Goal: Transaction & Acquisition: Book appointment/travel/reservation

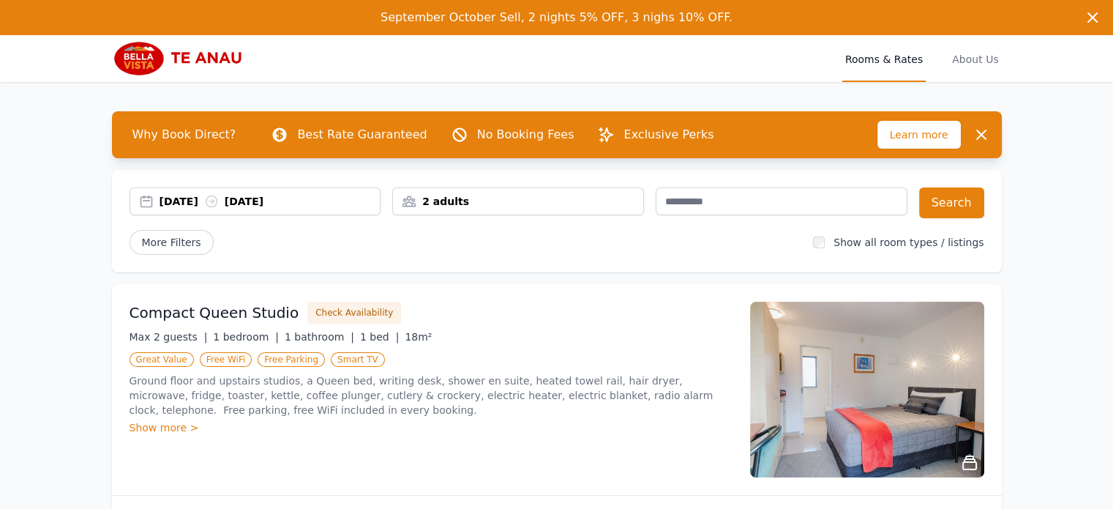
click at [328, 208] on div "[DATE] [DATE]" at bounding box center [270, 201] width 221 height 15
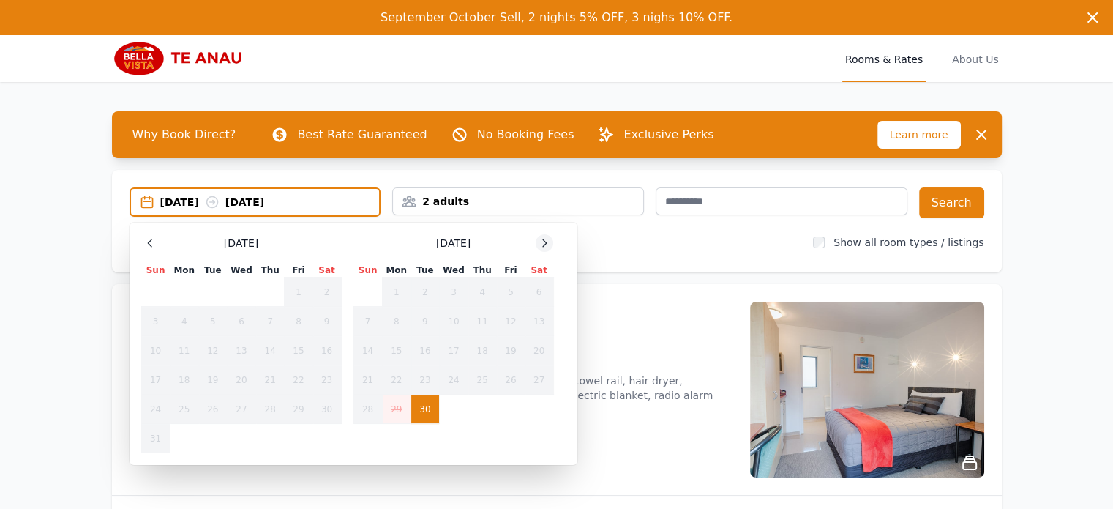
click at [540, 240] on icon at bounding box center [545, 243] width 12 height 12
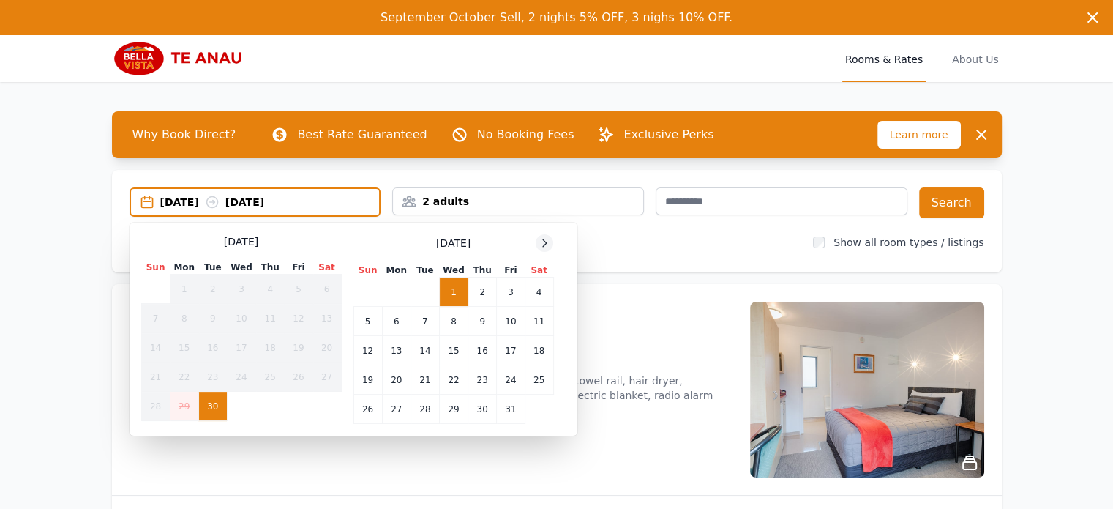
click at [542, 242] on icon at bounding box center [545, 243] width 12 height 12
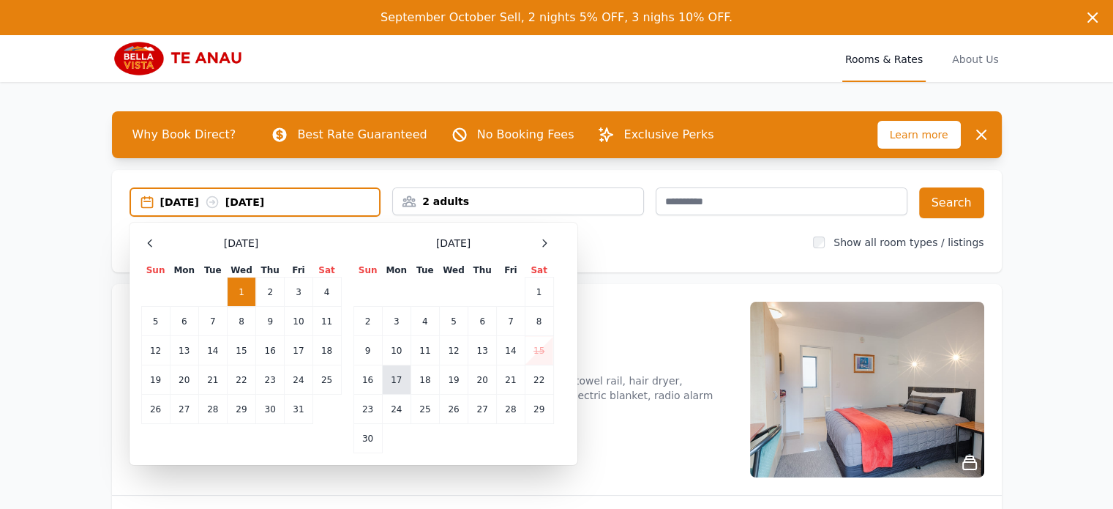
click at [400, 378] on td "17" at bounding box center [396, 379] width 29 height 29
click at [461, 377] on td "19" at bounding box center [453, 379] width 29 height 29
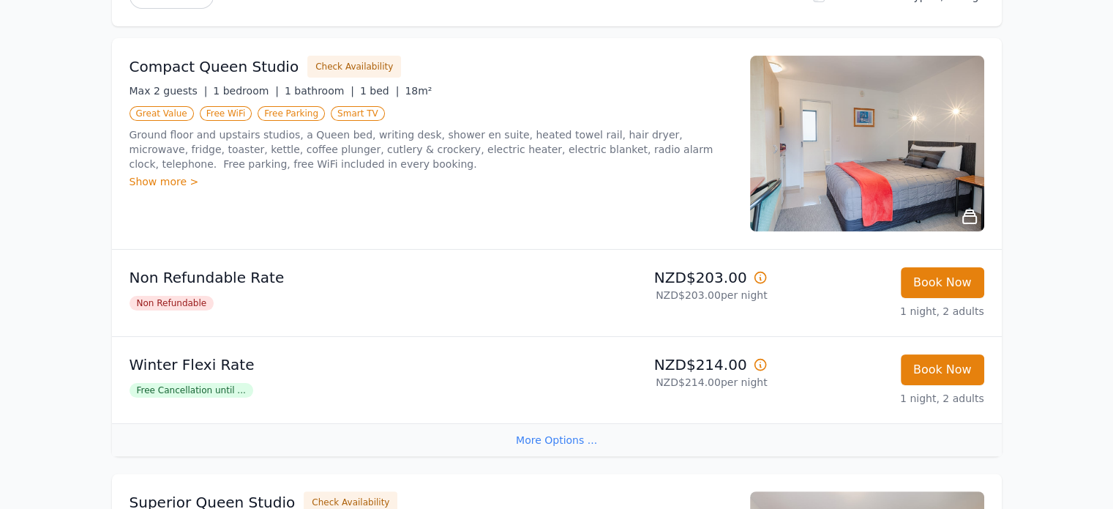
scroll to position [251, 0]
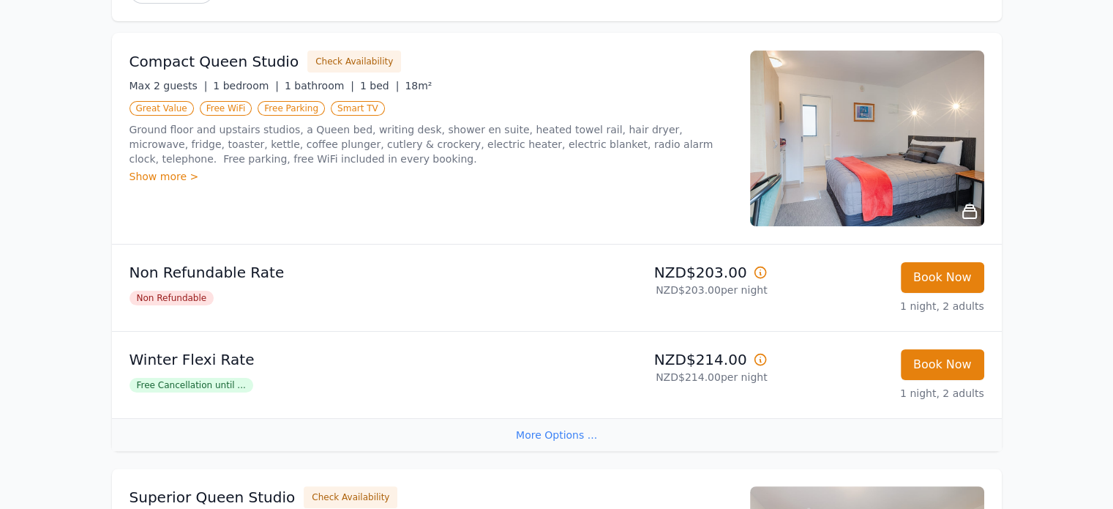
click at [190, 173] on div "Show more >" at bounding box center [431, 176] width 603 height 15
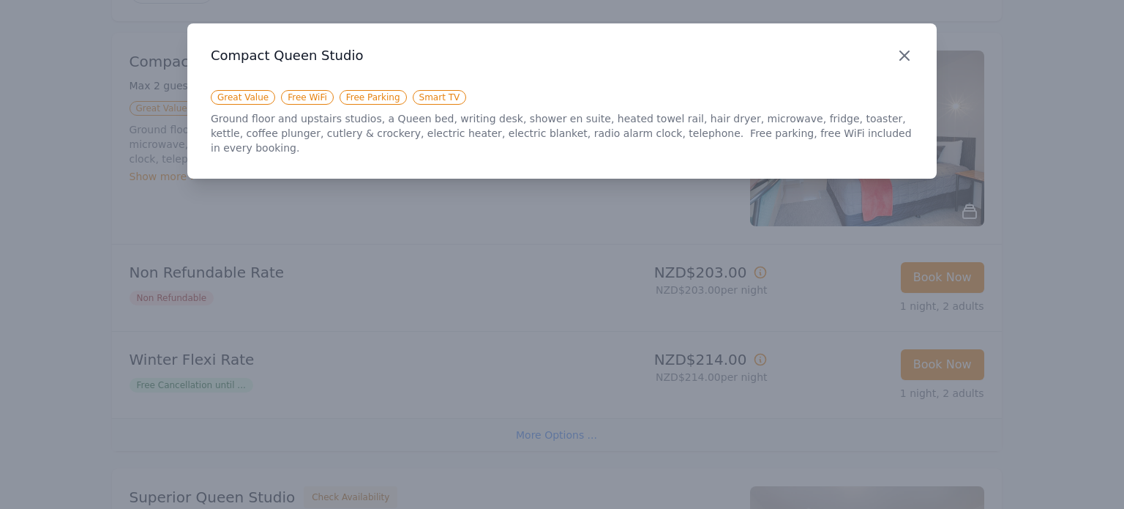
click at [907, 55] on icon "button" at bounding box center [905, 56] width 18 height 18
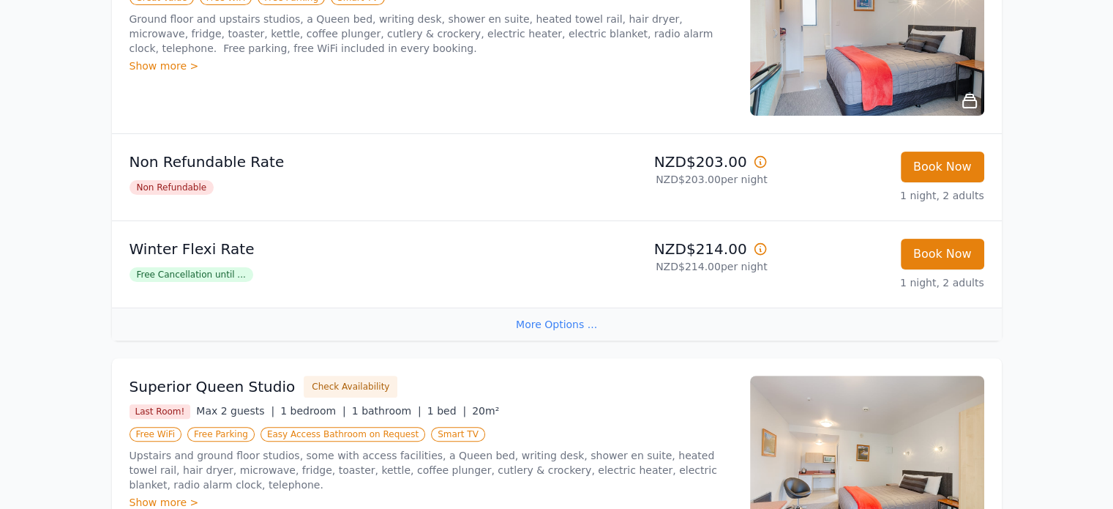
scroll to position [290, 0]
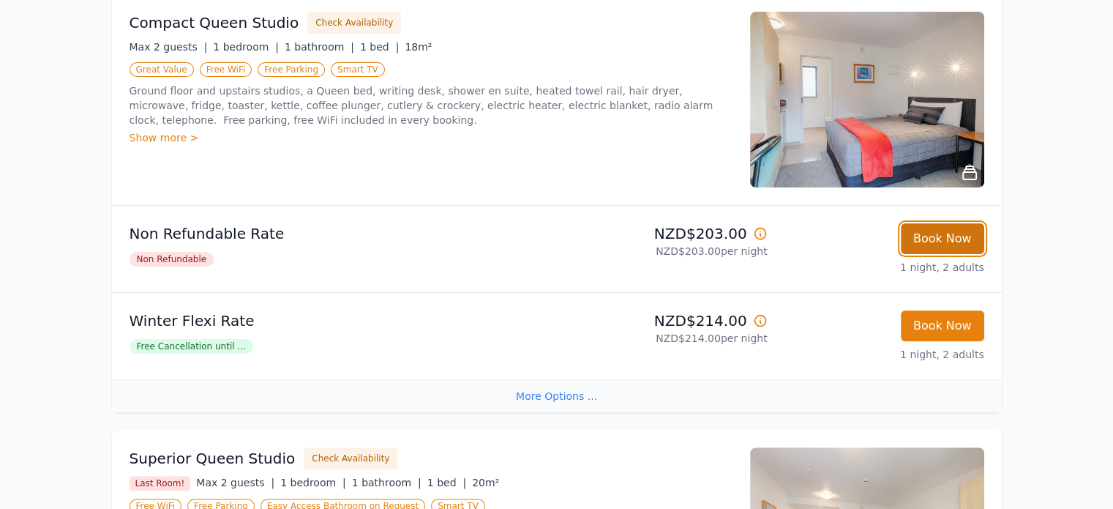
click at [957, 232] on button "Book Now" at bounding box center [942, 238] width 83 height 31
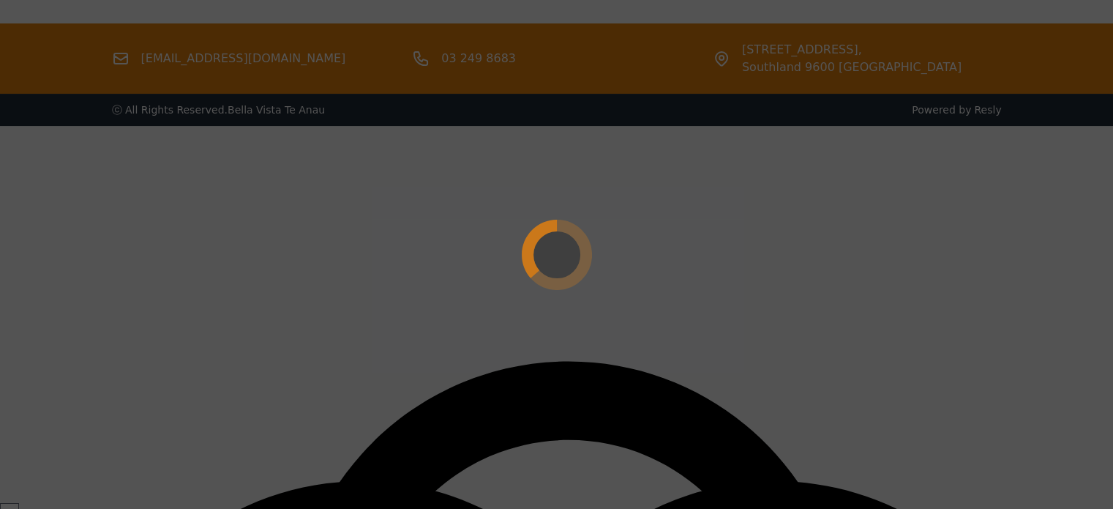
scroll to position [70, 0]
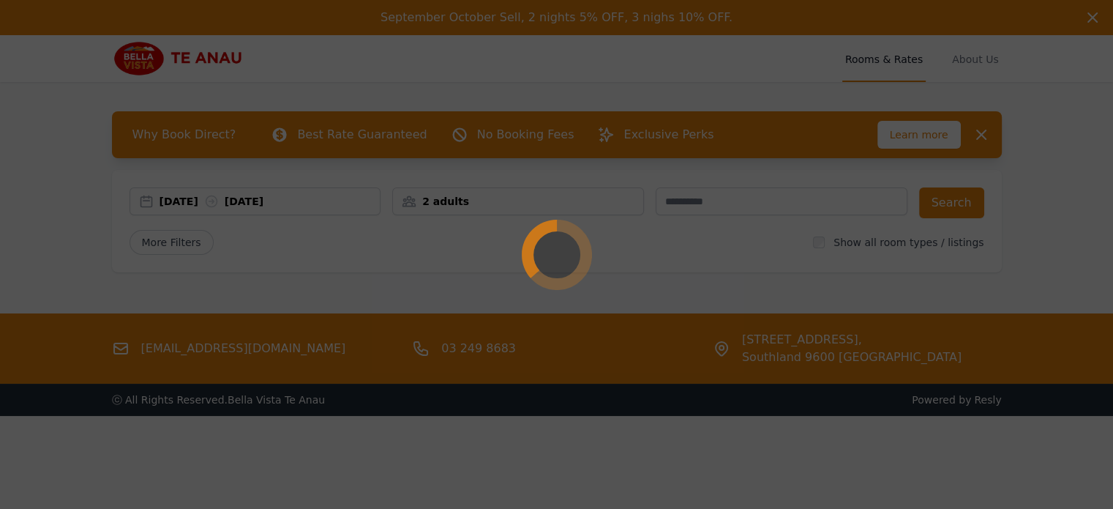
select select "**"
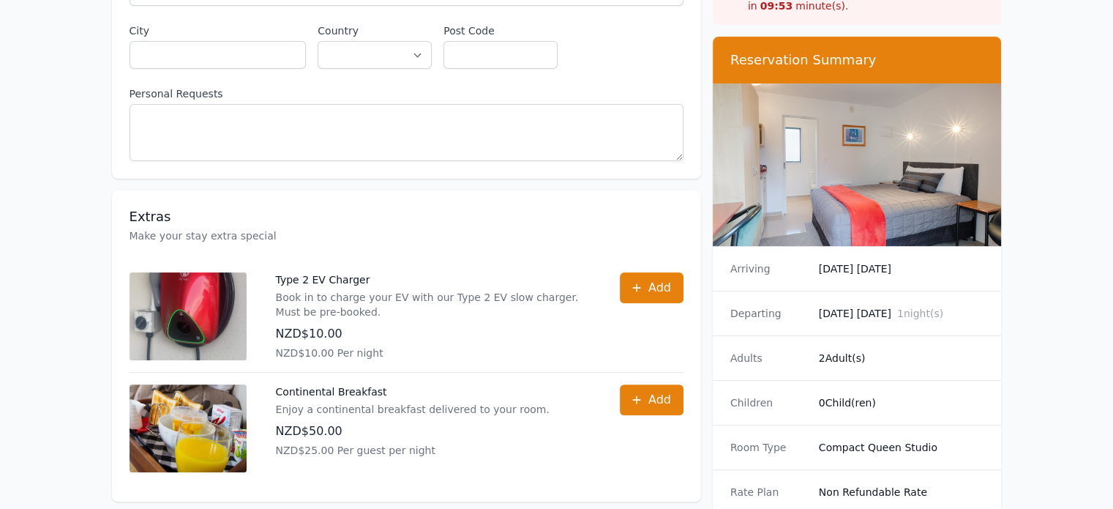
scroll to position [454, 0]
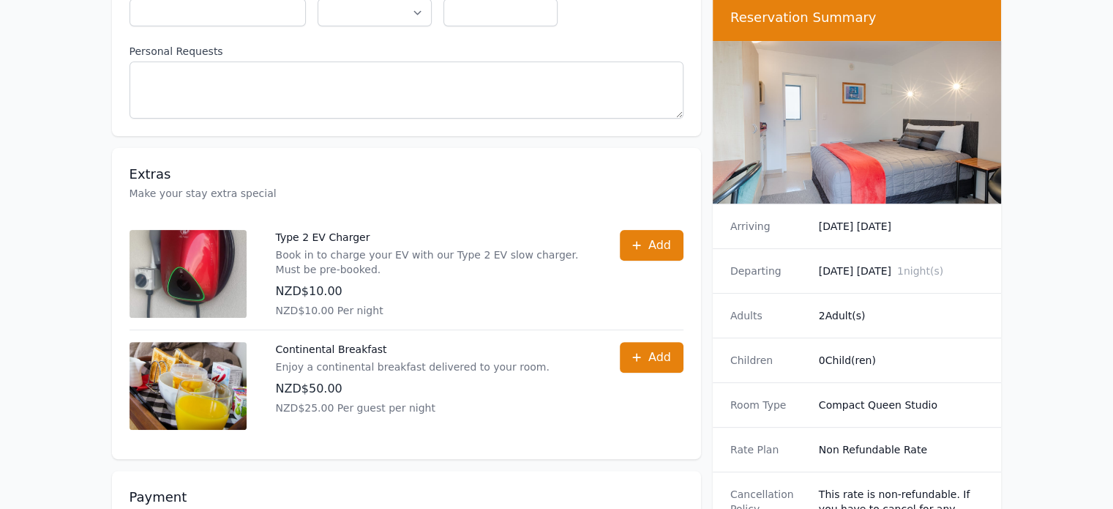
scroll to position [70, 0]
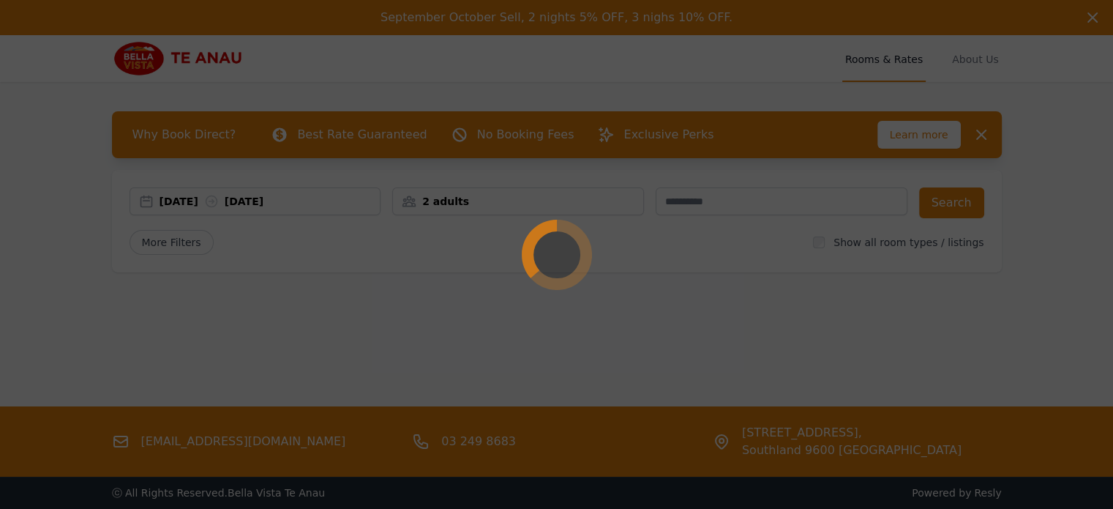
click at [260, 201] on div at bounding box center [556, 254] width 1113 height 509
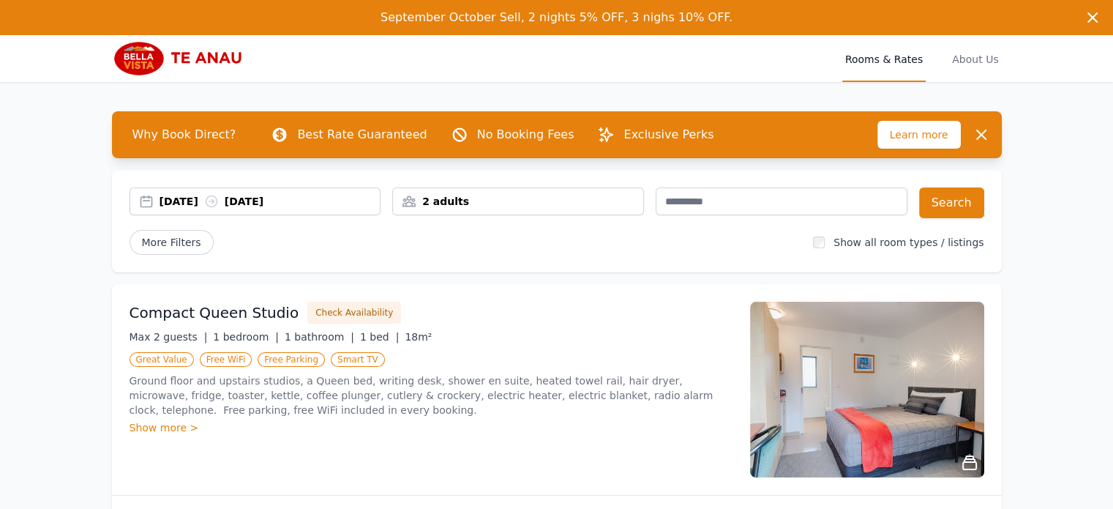
click at [263, 202] on div "[DATE] [DATE]" at bounding box center [270, 201] width 221 height 15
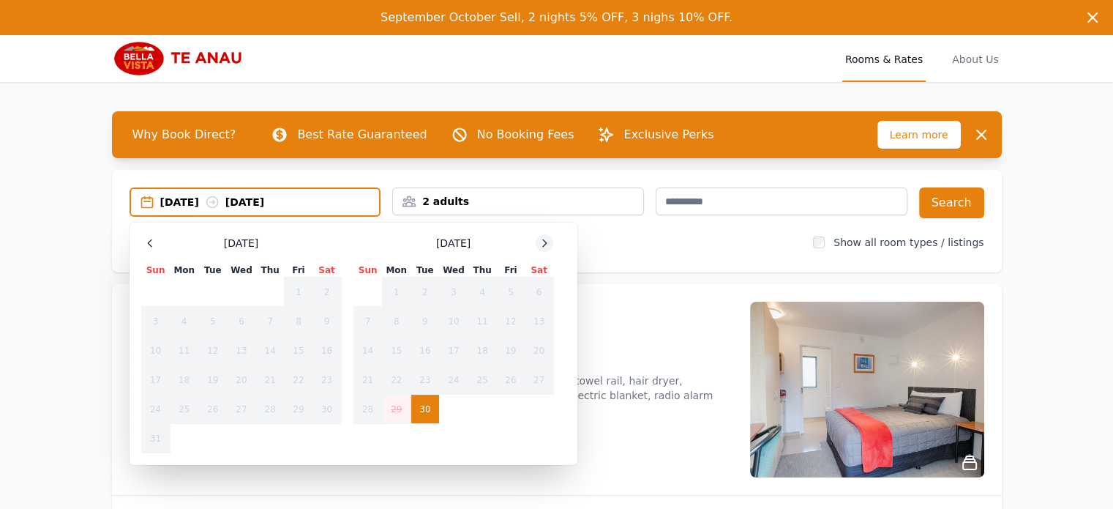
click at [542, 241] on icon at bounding box center [545, 243] width 12 height 12
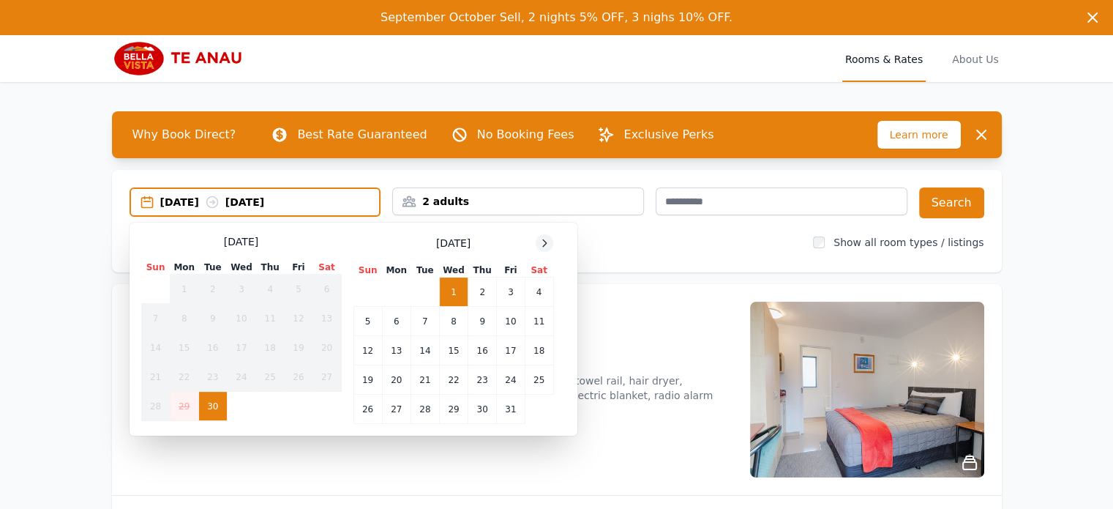
click at [542, 241] on icon at bounding box center [545, 243] width 12 height 12
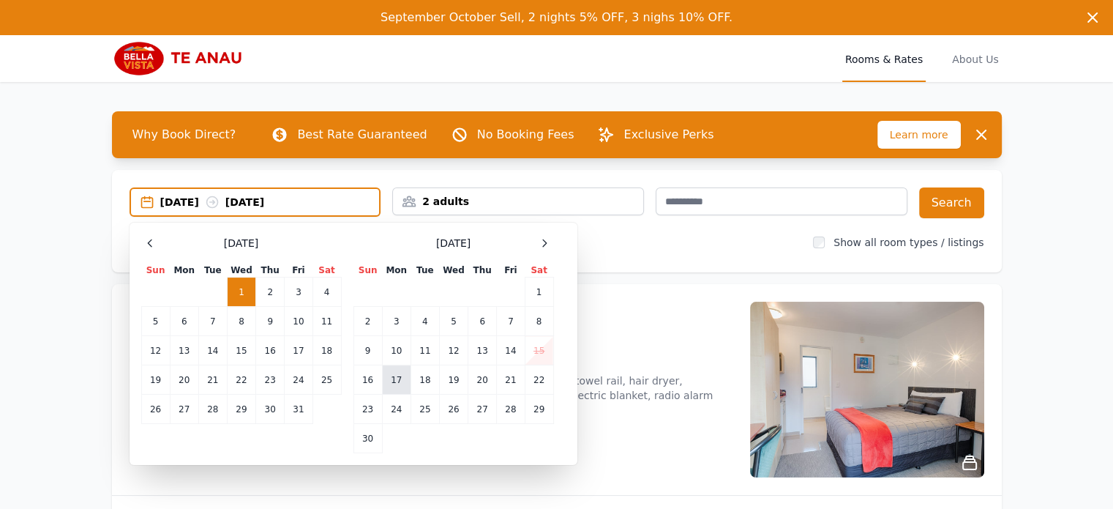
click at [393, 377] on td "17" at bounding box center [396, 379] width 29 height 29
click at [454, 379] on td "19" at bounding box center [453, 379] width 29 height 29
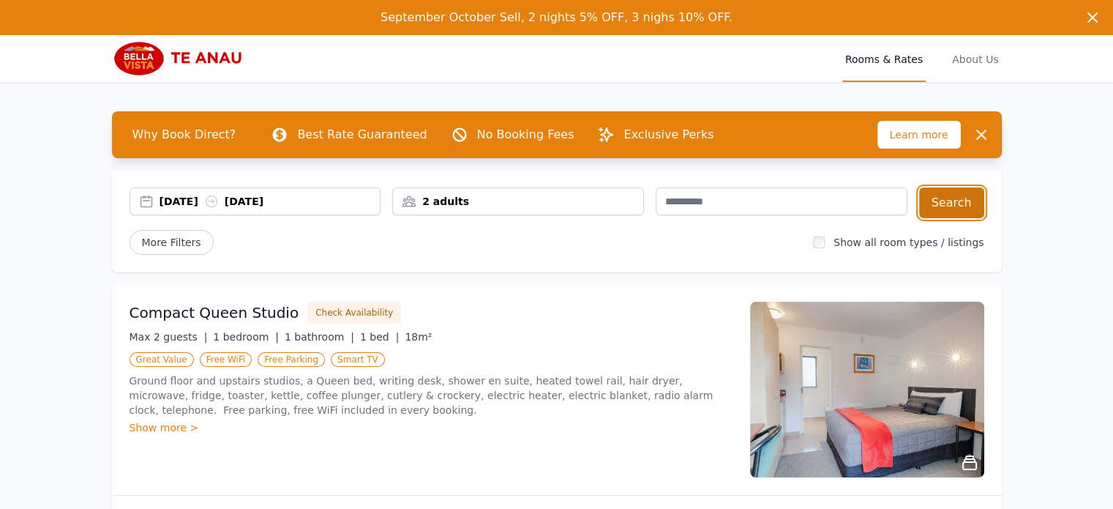
click at [946, 199] on button "Search" at bounding box center [951, 202] width 65 height 31
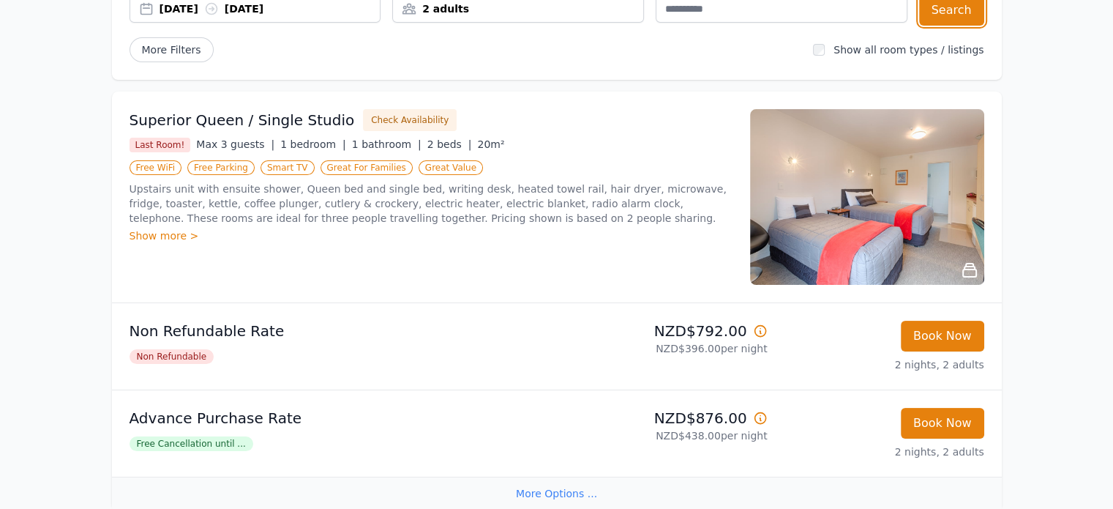
scroll to position [222, 0]
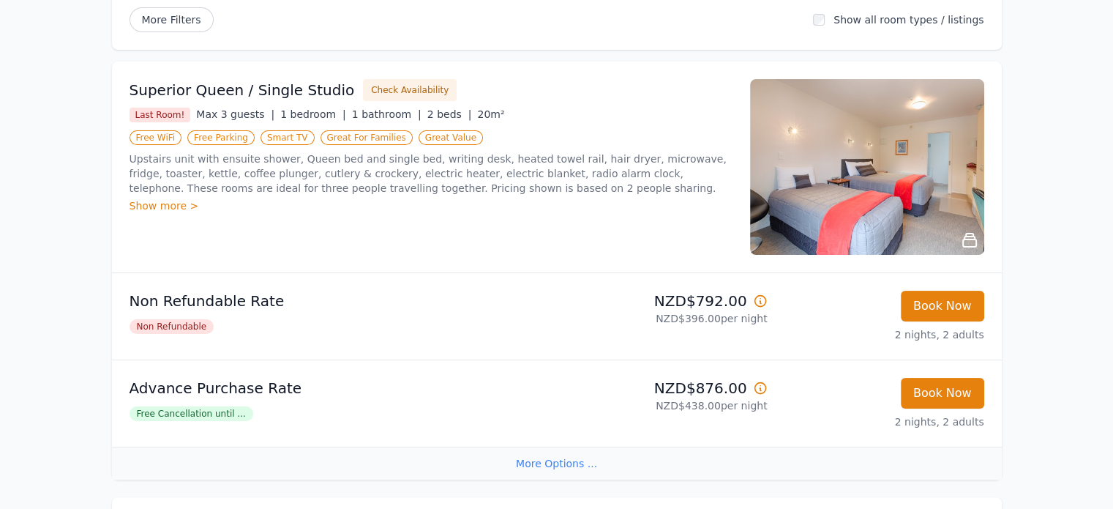
click at [763, 300] on icon at bounding box center [760, 300] width 15 height 15
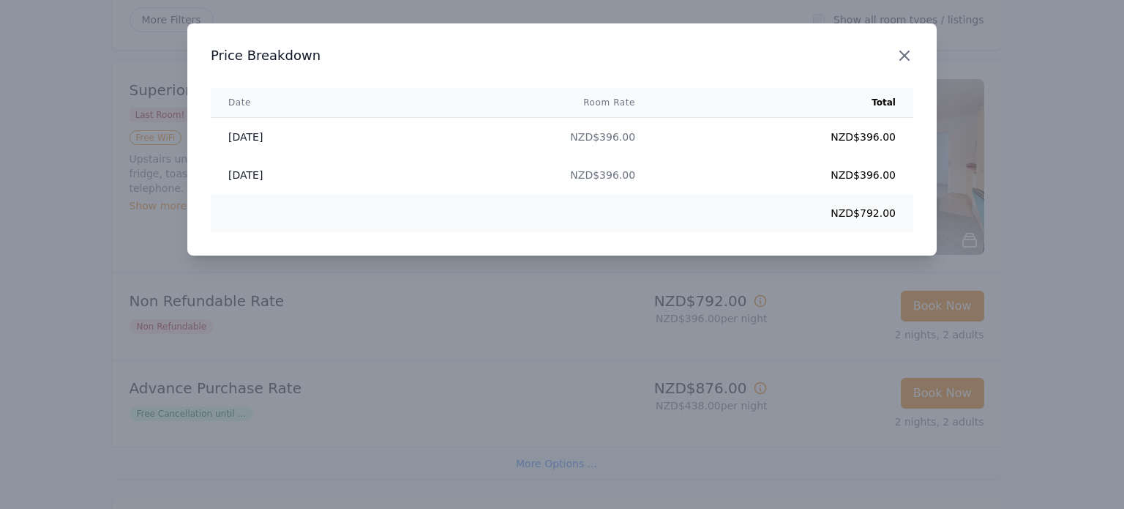
click at [908, 56] on icon "button" at bounding box center [905, 56] width 18 height 18
